Goal: Transaction & Acquisition: Subscribe to service/newsletter

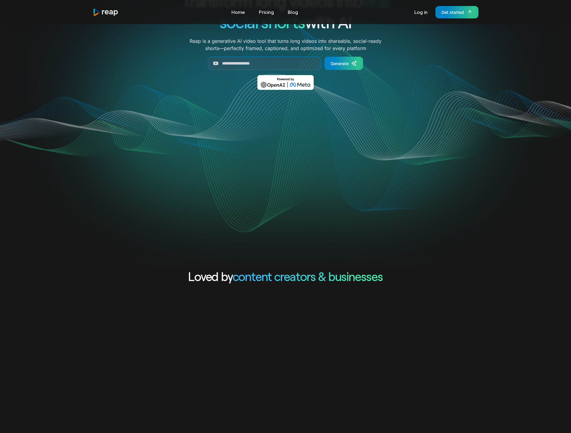
drag, startPoint x: 0, startPoint y: 0, endPoint x: 165, endPoint y: 100, distance: 192.8
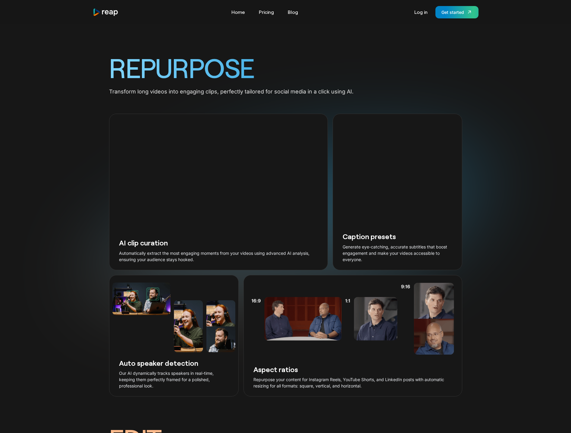
scroll to position [602, 0]
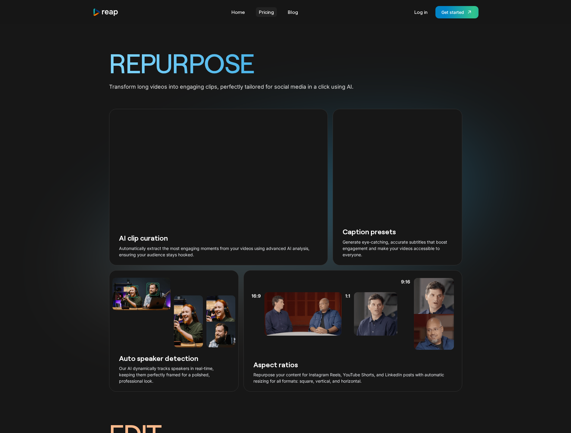
click at [266, 10] on link "Pricing" at bounding box center [266, 12] width 21 height 10
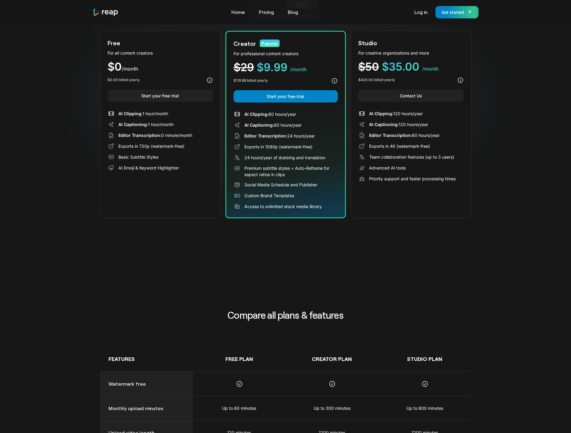
drag, startPoint x: 87, startPoint y: 181, endPoint x: 102, endPoint y: 213, distance: 34.8
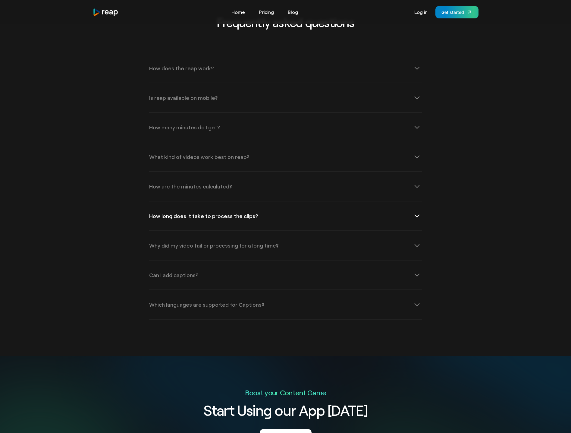
scroll to position [754, 0]
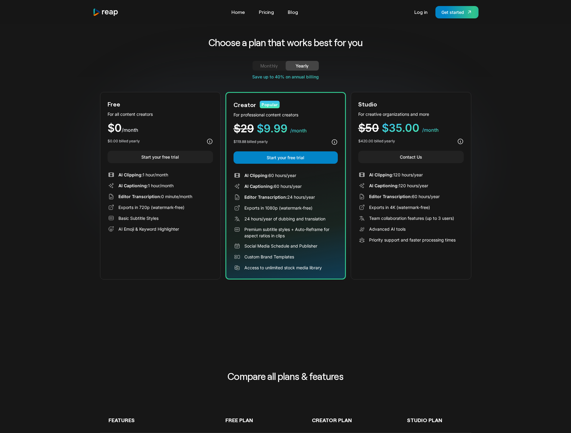
click at [278, 66] on div "Monthly" at bounding box center [269, 65] width 19 height 7
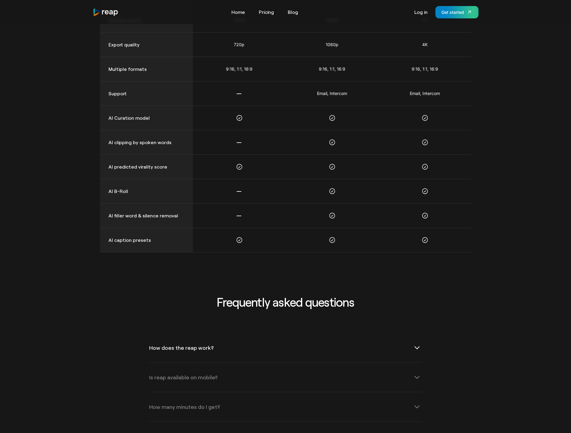
scroll to position [723, 0]
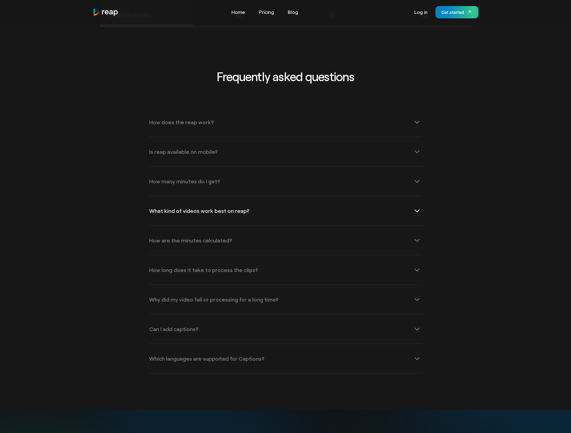
click at [214, 210] on div "What kind of videos work best on reap?" at bounding box center [199, 210] width 100 height 5
